Goal: Task Accomplishment & Management: Manage account settings

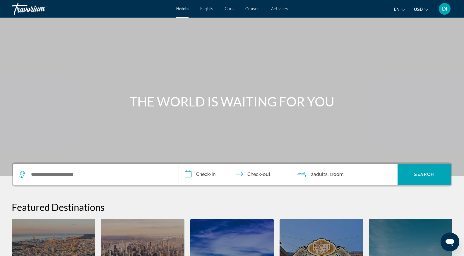
click at [443, 9] on span "DI" at bounding box center [444, 9] width 5 height 6
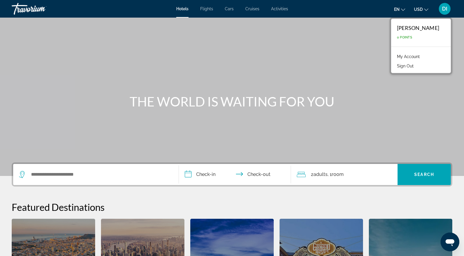
click at [413, 53] on link "My Account" at bounding box center [408, 57] width 29 height 8
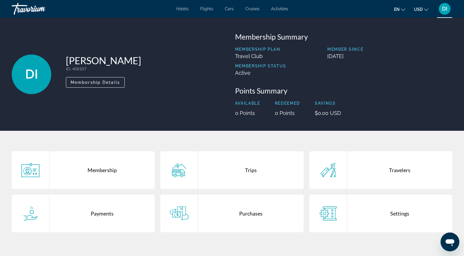
click at [235, 212] on div "Purchases" at bounding box center [250, 212] width 105 height 37
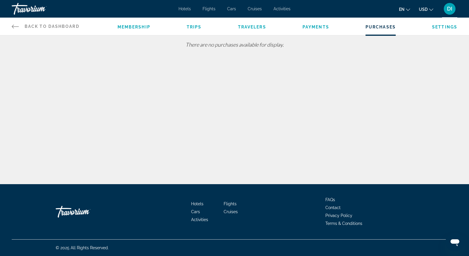
click at [309, 30] on div "Membership Trips Travelers Payments Purchases Settings" at bounding box center [286, 27] width 339 height 18
click at [308, 28] on span "Payments" at bounding box center [315, 27] width 27 height 5
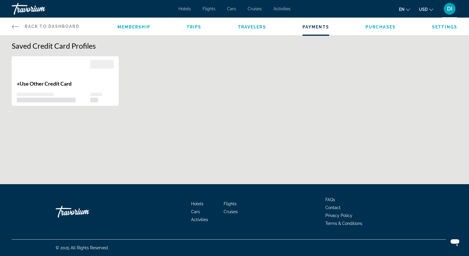
click at [257, 25] on span "Travelers" at bounding box center [252, 27] width 28 height 5
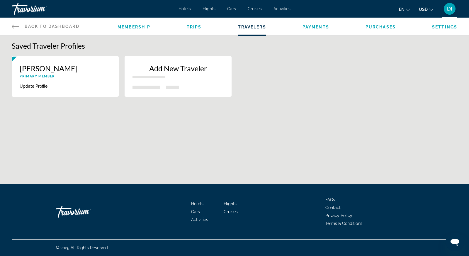
click at [145, 28] on span "Membership" at bounding box center [133, 27] width 33 height 5
